Goal: Transaction & Acquisition: Purchase product/service

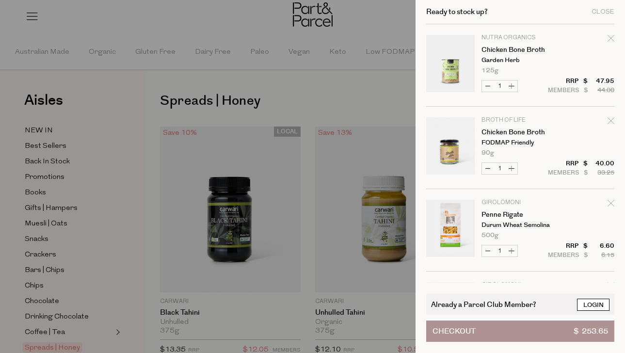
click at [583, 302] on link "Login" at bounding box center [593, 305] width 33 height 12
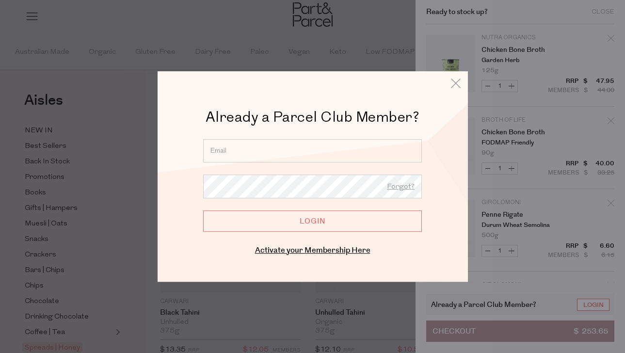
click at [392, 151] on input "email" at bounding box center [312, 150] width 219 height 23
type input "rosalie.cote@icloud.com"
click at [314, 221] on input "Login" at bounding box center [312, 221] width 219 height 21
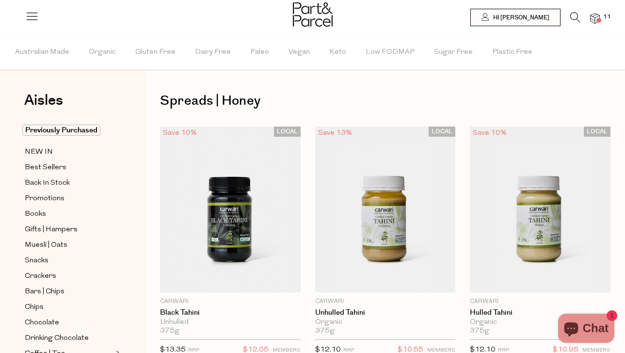
click at [596, 19] on img at bounding box center [595, 18] width 10 height 11
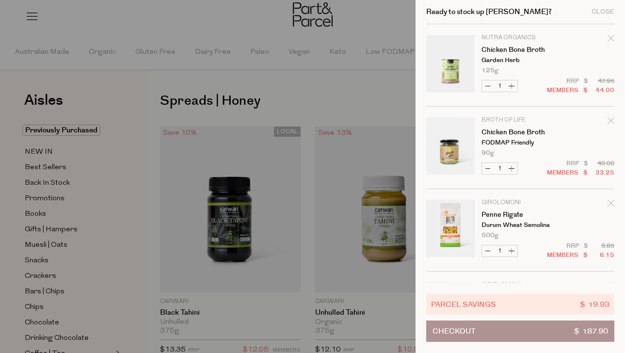
click at [609, 38] on icon "Remove Chicken Bone Broth" at bounding box center [611, 38] width 6 height 6
click at [611, 40] on icon "Remove Chicken Bone Broth" at bounding box center [611, 38] width 7 height 7
click at [602, 13] on div "Close" at bounding box center [603, 12] width 23 height 6
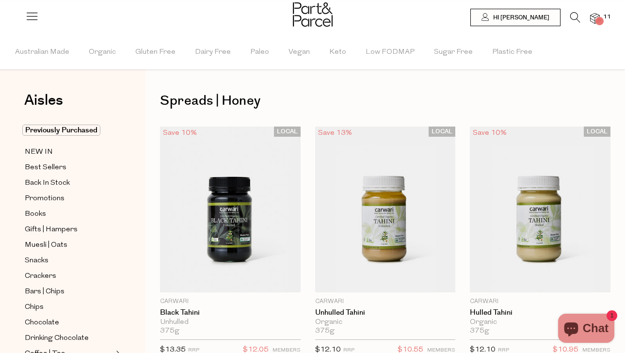
click at [597, 15] on img at bounding box center [595, 18] width 10 height 11
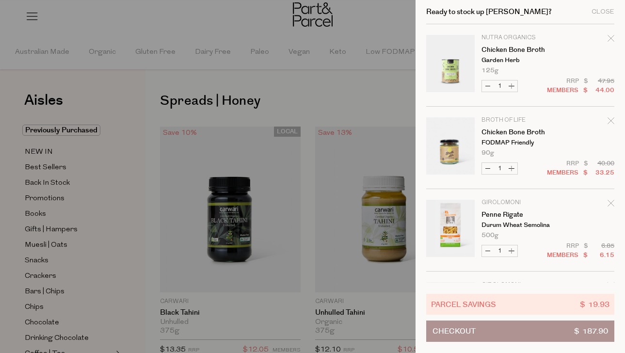
click at [486, 89] on button "Decrease Chicken Bone Broth" at bounding box center [488, 86] width 12 height 11
type input "0"
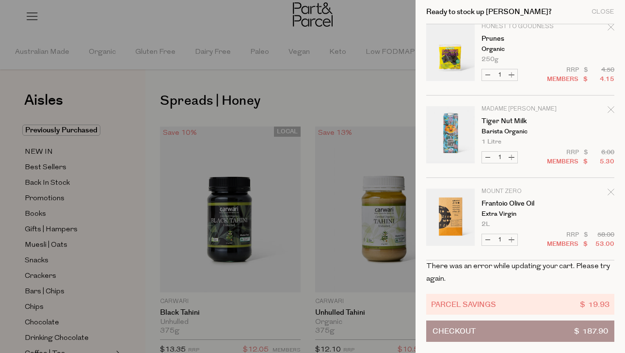
scroll to position [673, 0]
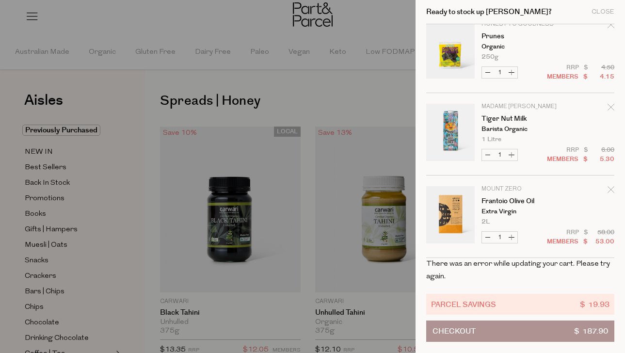
click at [483, 236] on button "Decrease Frantoio Olive Oil" at bounding box center [488, 237] width 12 height 11
type input "0"
click at [492, 330] on button "Checkout $ 187.90" at bounding box center [520, 331] width 188 height 21
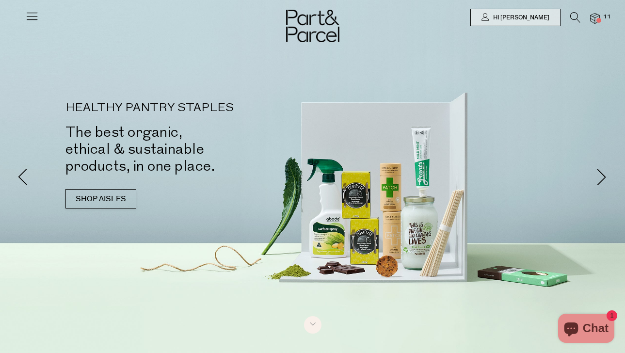
click at [605, 23] on div at bounding box center [312, 17] width 625 height 35
click at [604, 23] on div at bounding box center [312, 17] width 625 height 35
click at [599, 20] on span at bounding box center [599, 20] width 5 height 5
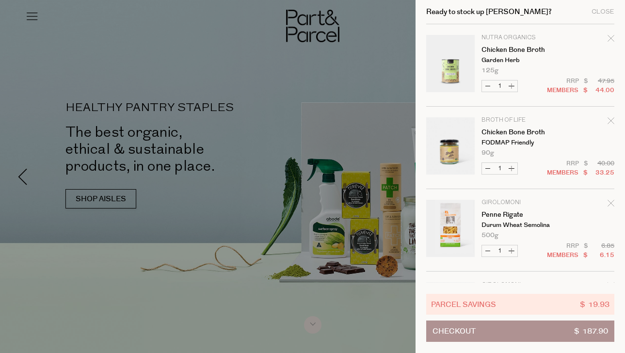
click at [484, 89] on button "Decrease Chicken Bone Broth" at bounding box center [488, 86] width 12 height 11
type input "0"
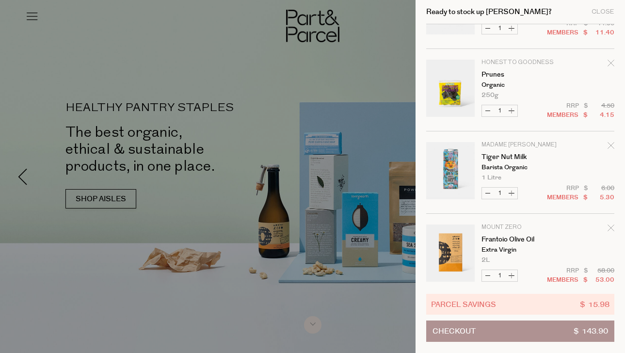
scroll to position [566, 0]
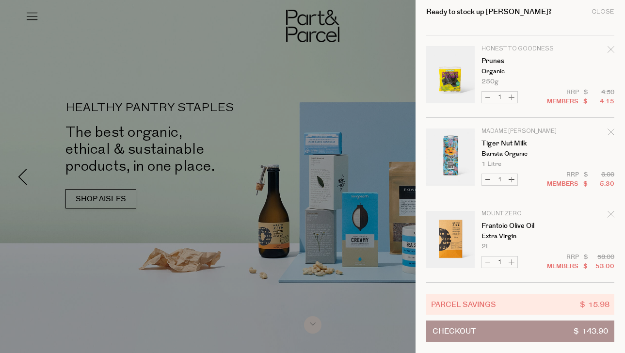
click at [610, 218] on div "Remove Frantoio Olive Oil" at bounding box center [611, 216] width 7 height 13
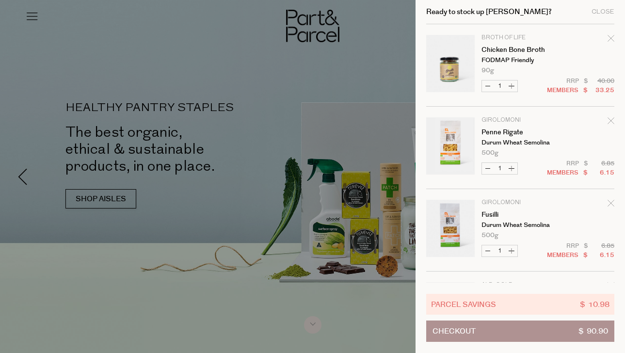
click at [228, 167] on div at bounding box center [312, 176] width 625 height 353
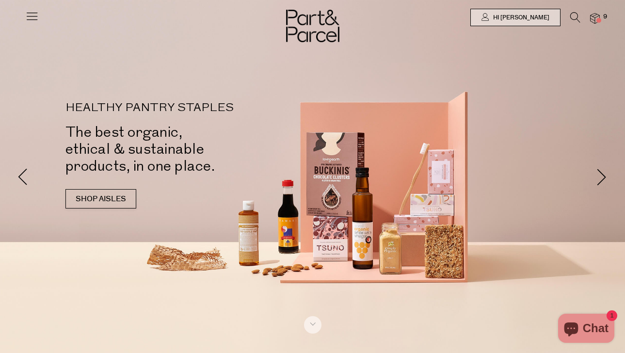
click at [34, 15] on icon at bounding box center [32, 16] width 14 height 14
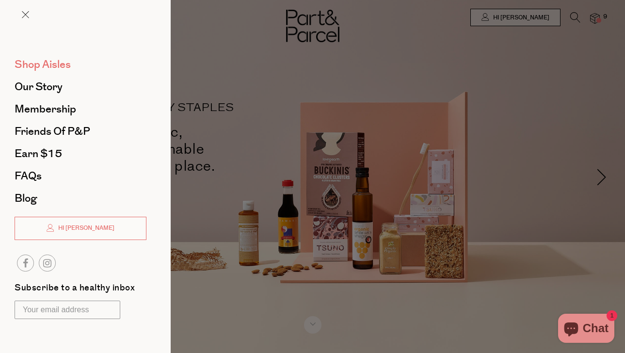
click at [42, 63] on span "Shop Aisles" at bounding box center [43, 65] width 56 height 16
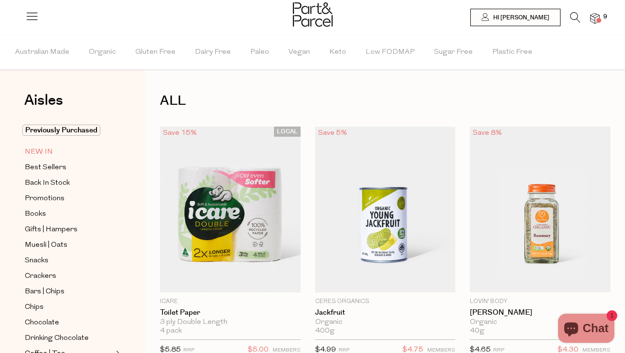
click at [44, 149] on span "NEW IN" at bounding box center [39, 153] width 28 height 12
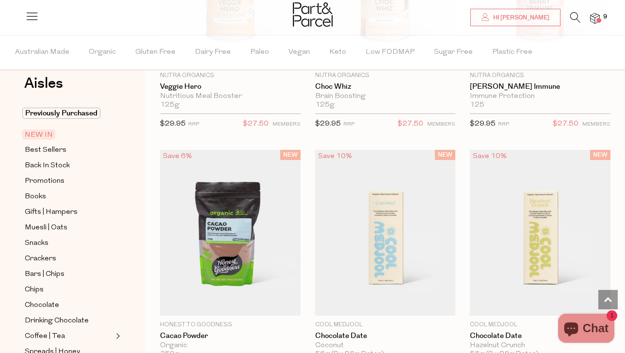
scroll to position [743, 0]
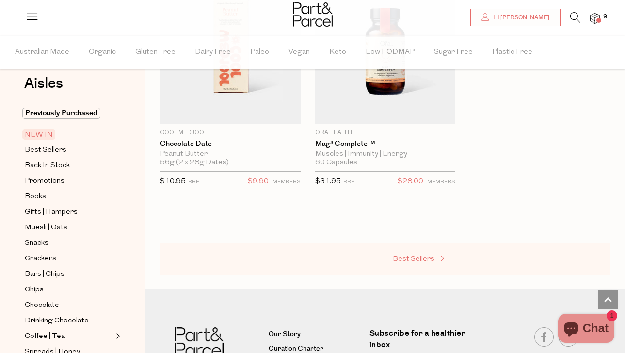
click at [431, 260] on span "Best Sellers" at bounding box center [414, 259] width 42 height 7
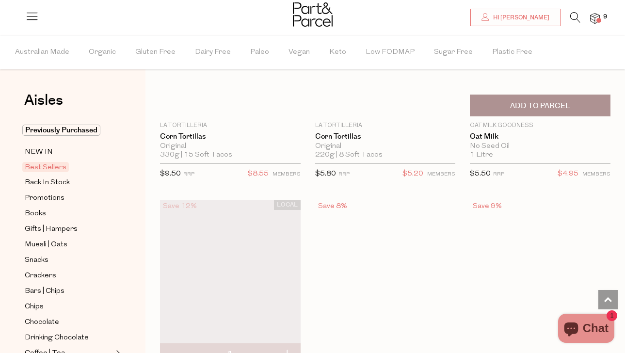
scroll to position [2543, 0]
